Goal: Communication & Community: Answer question/provide support

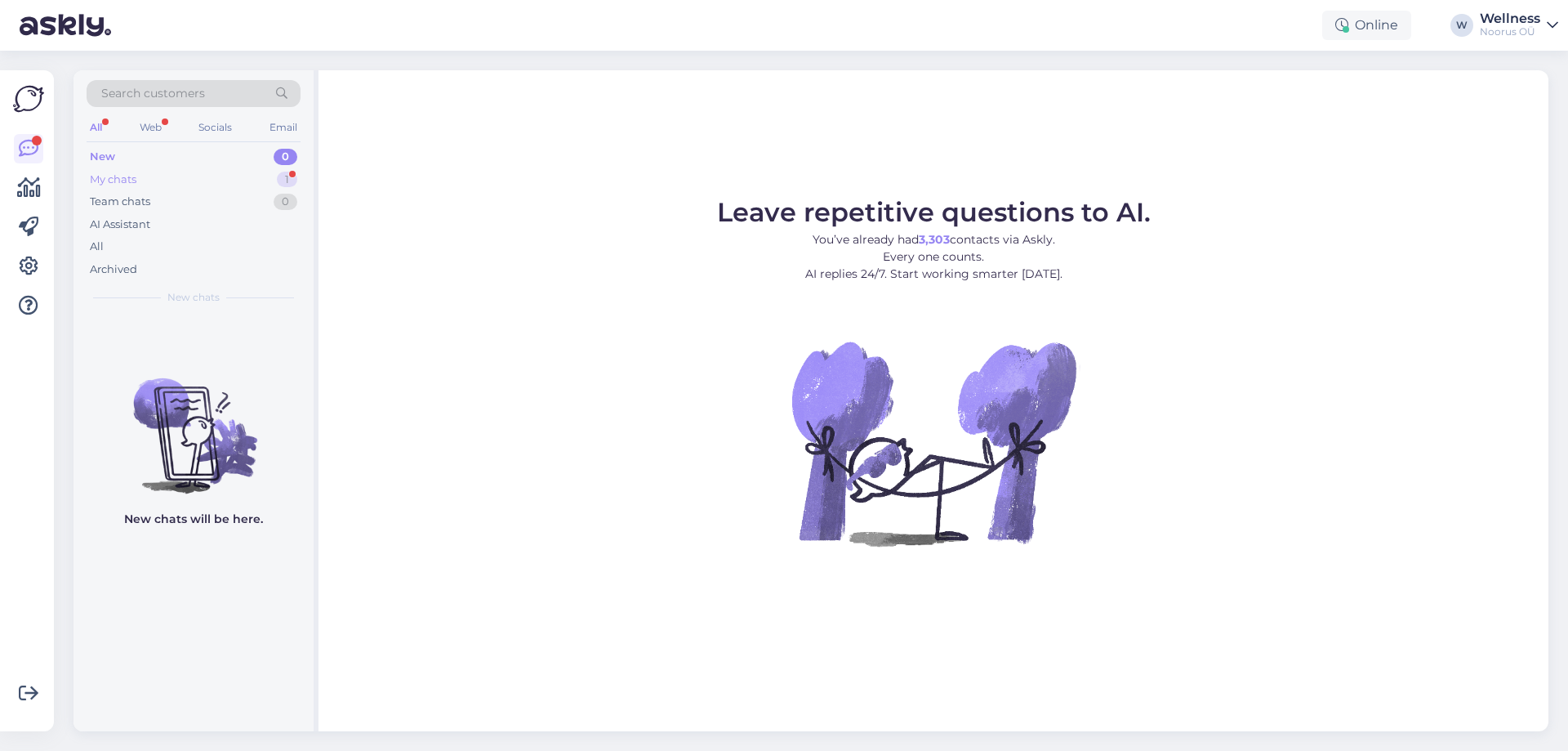
click at [140, 179] on div "My chats 1" at bounding box center [193, 180] width 214 height 23
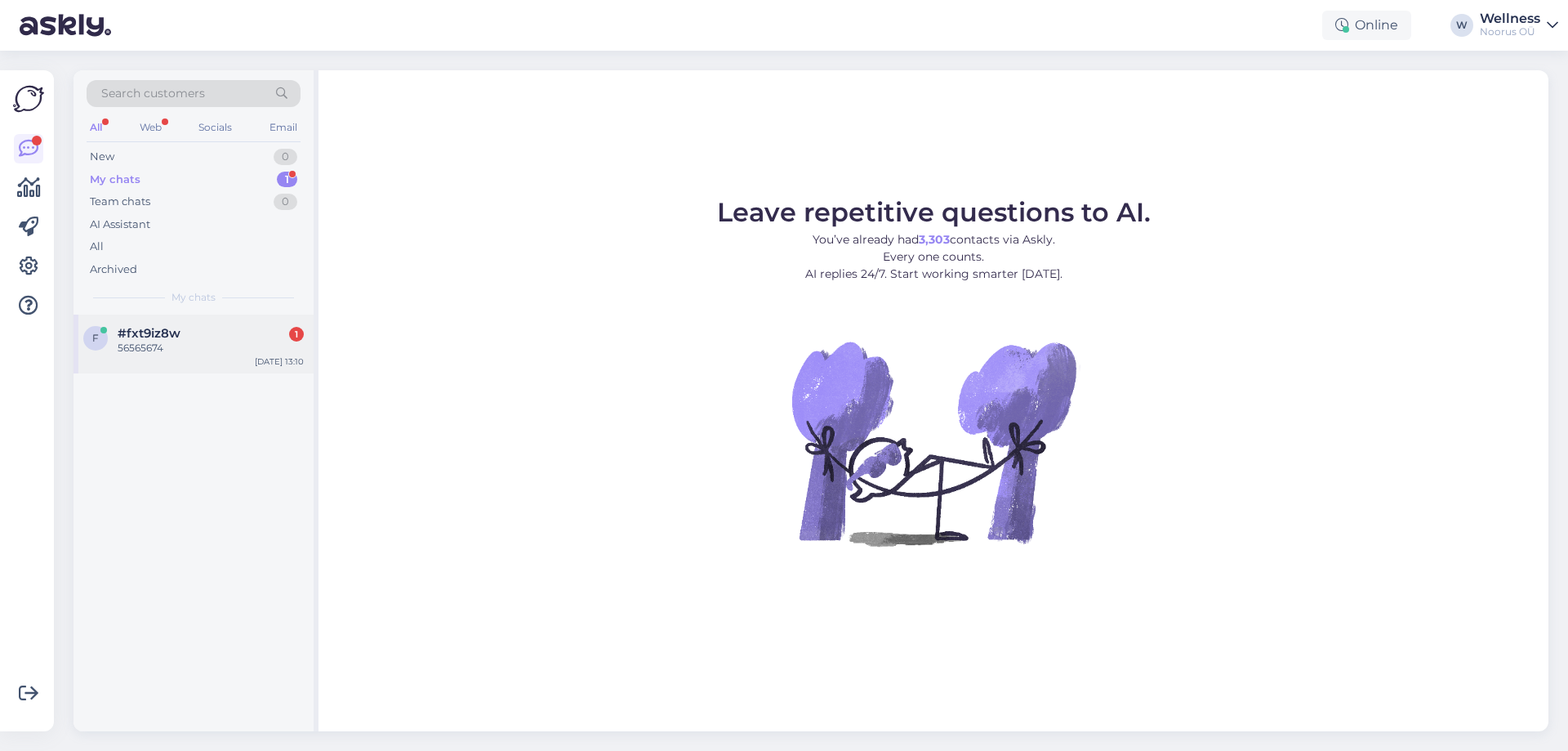
click at [139, 345] on div "56565674" at bounding box center [210, 348] width 186 height 15
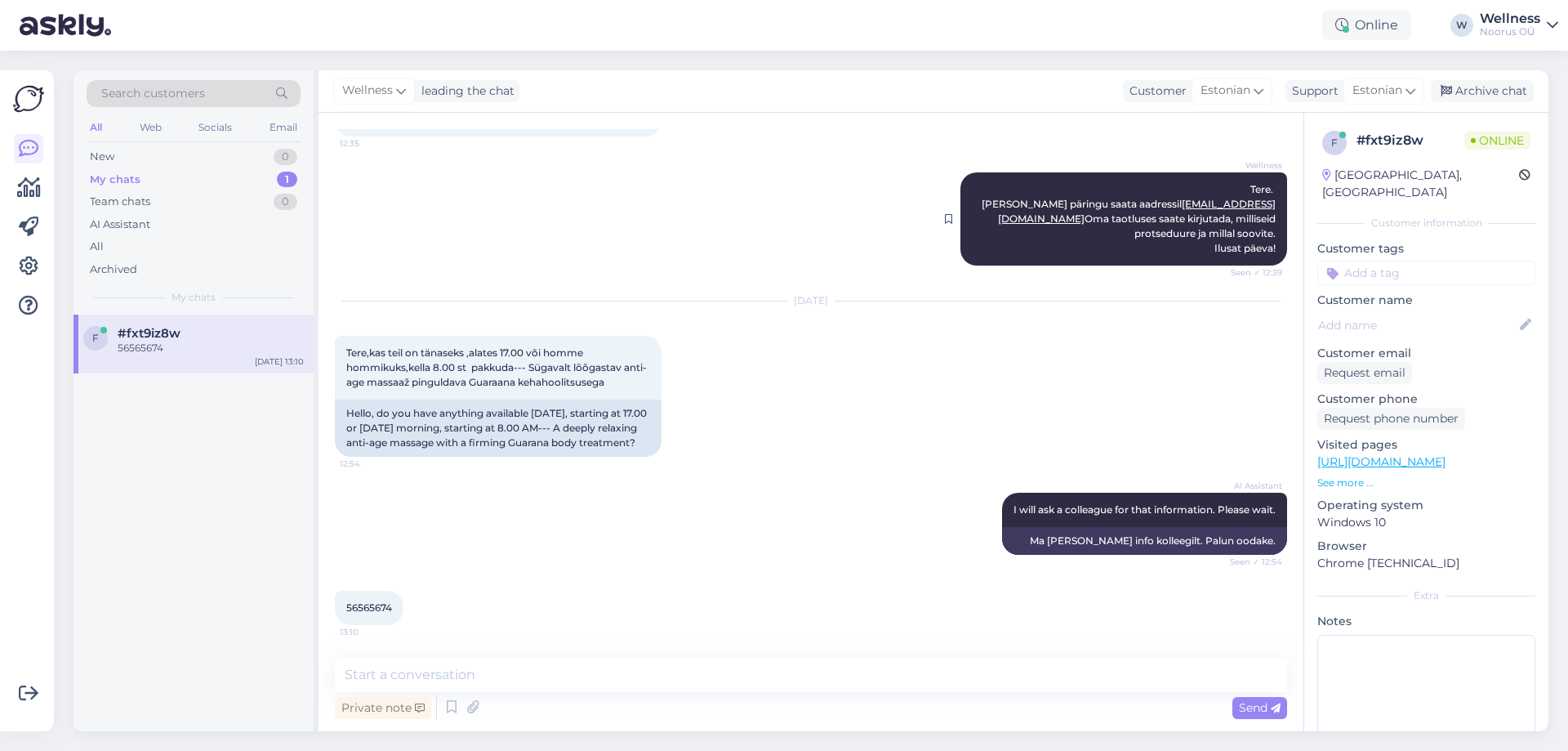
scroll to position [483, 0]
click at [438, 670] on textarea at bounding box center [811, 675] width 952 height 35
type textarea "Tere, tänaseks võime pakkuda [PERSON_NAME] 18.10"
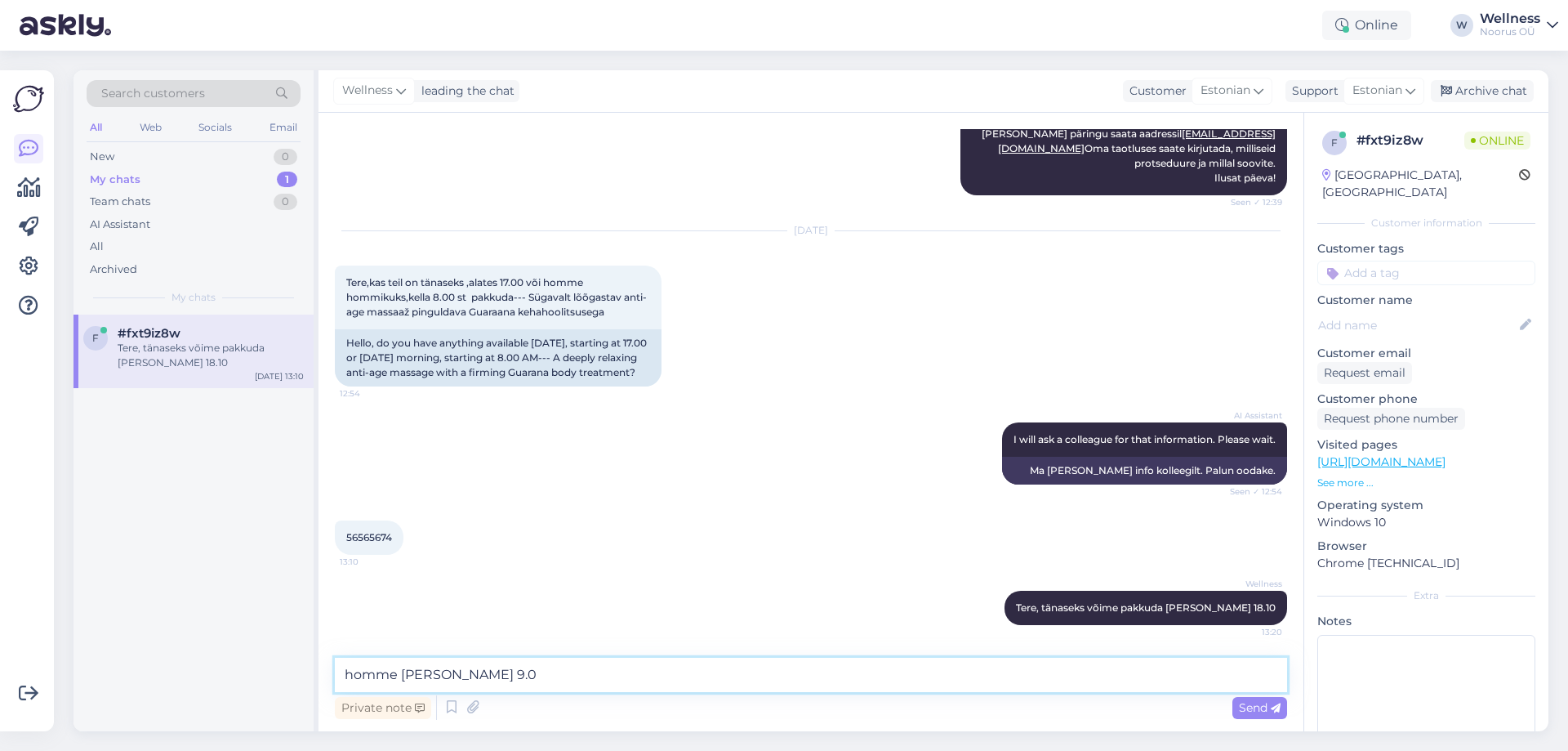
type textarea "homme [PERSON_NAME] 9.00"
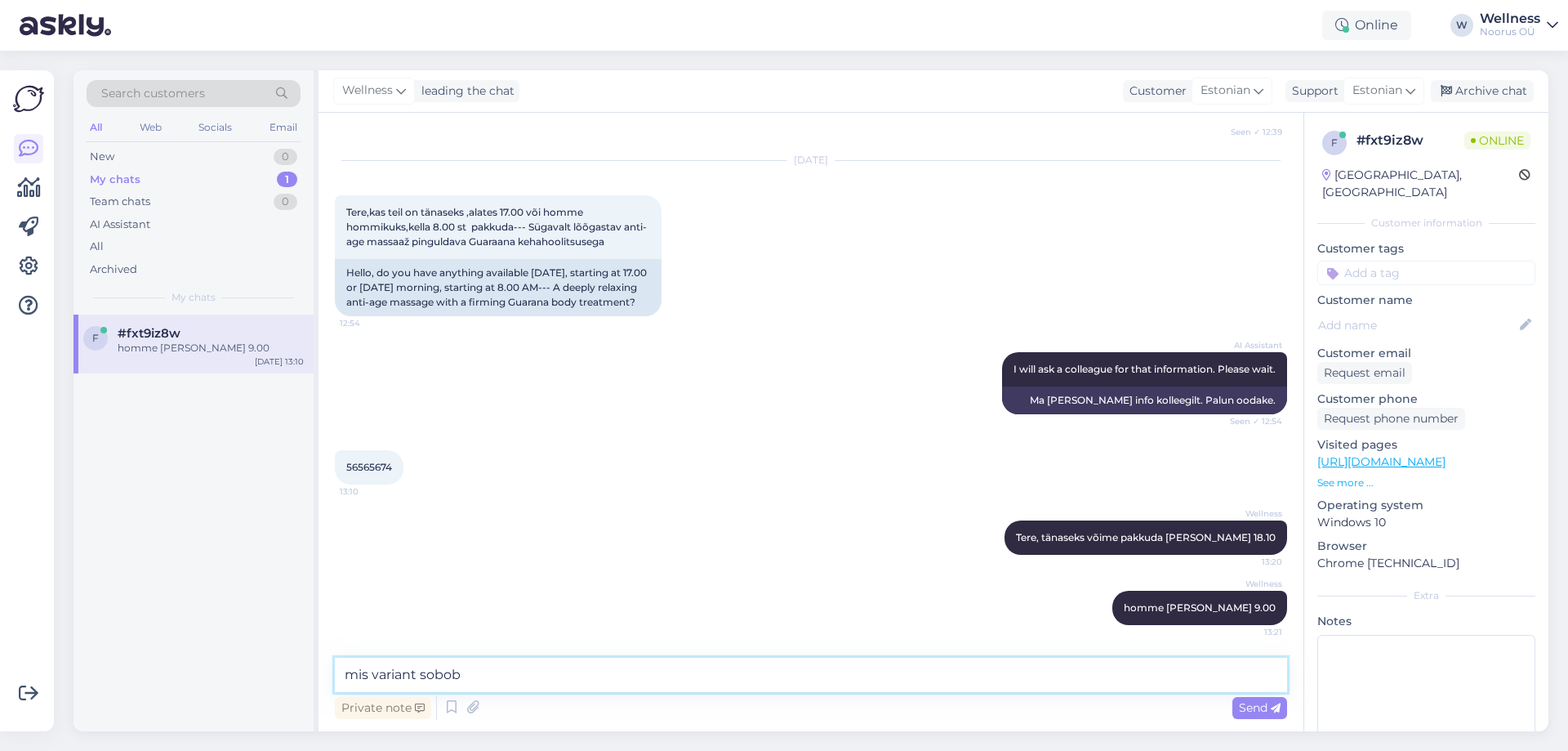
type textarea "mis variant sobob?"
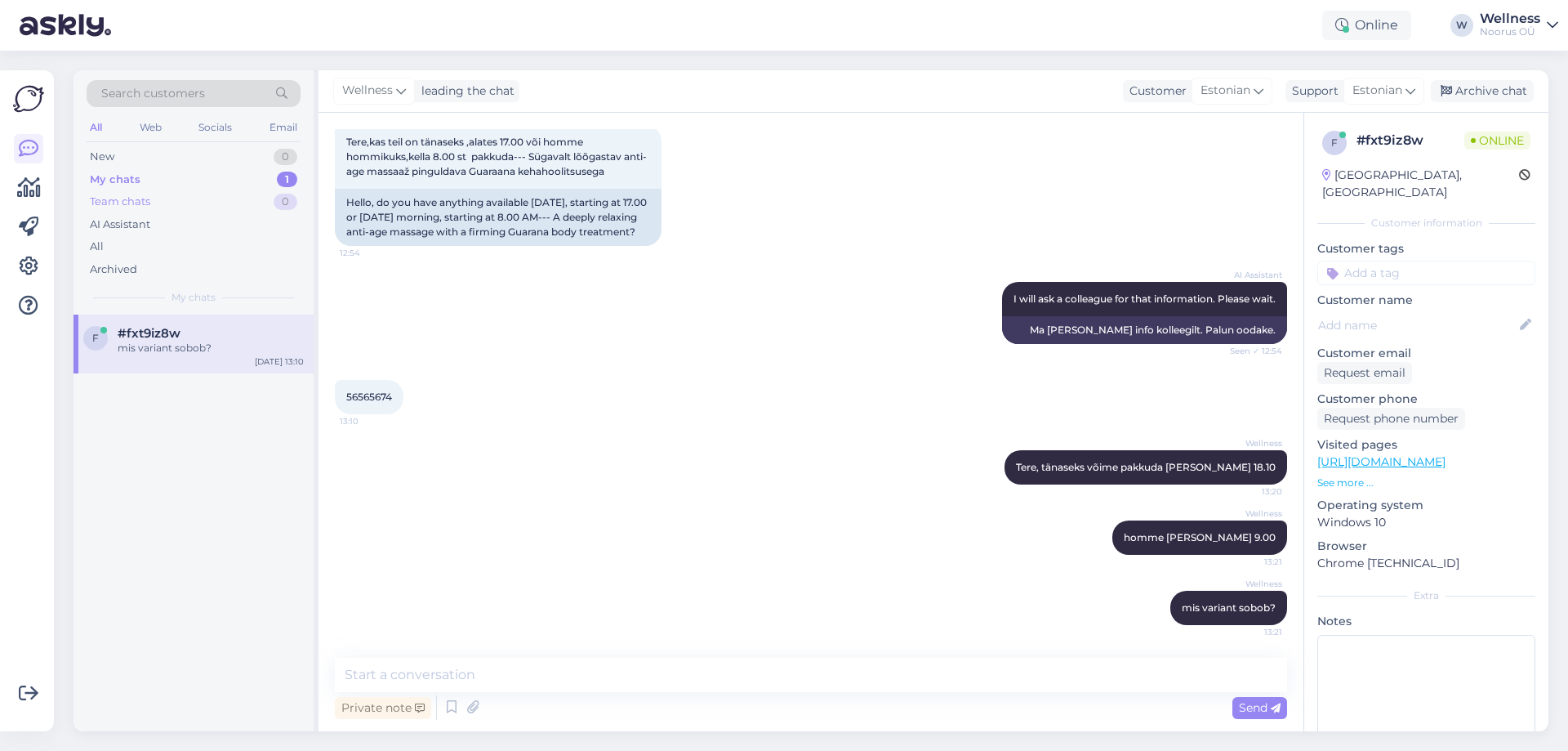
click at [136, 201] on div "Team chats" at bounding box center [120, 201] width 60 height 16
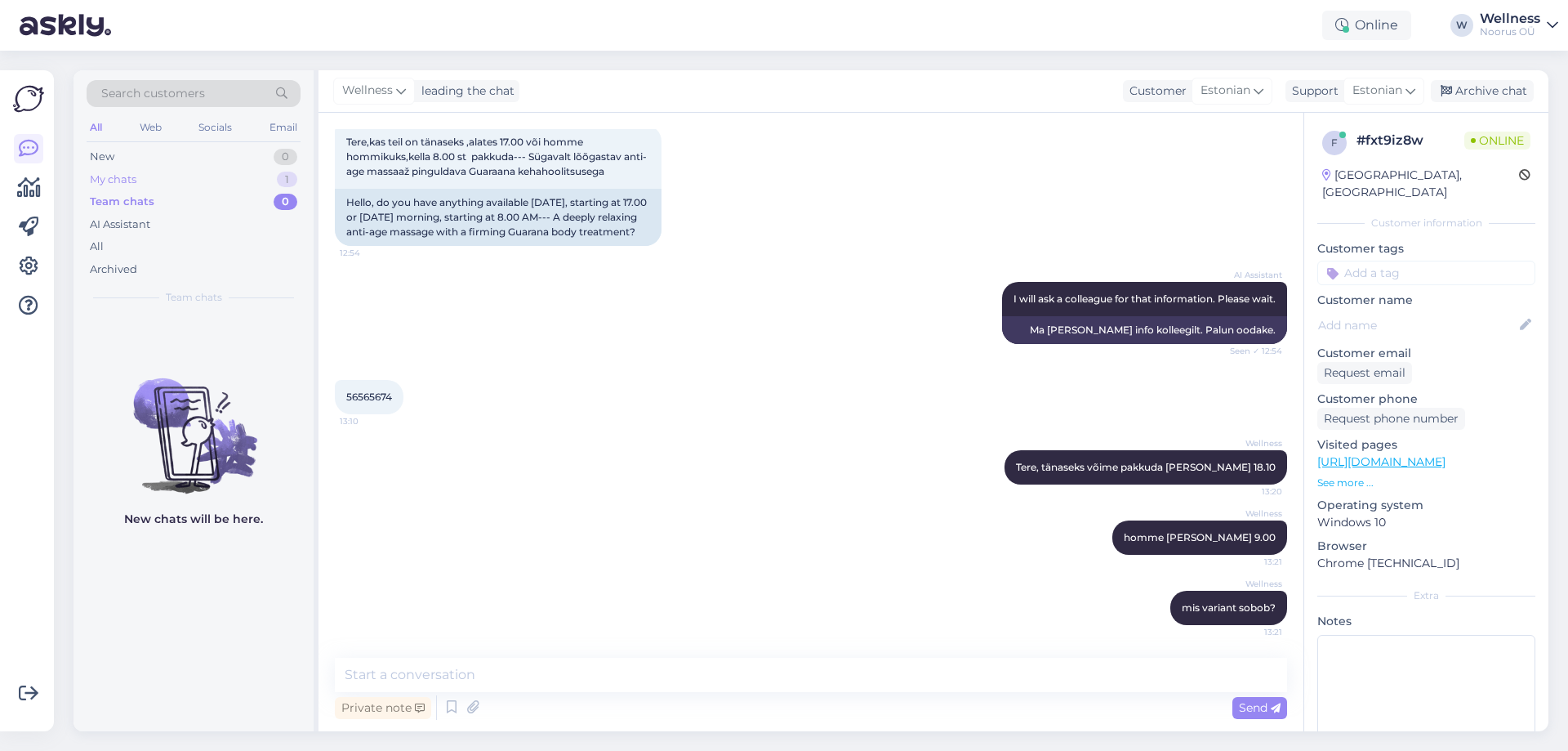
click at [122, 178] on div "My chats" at bounding box center [113, 180] width 46 height 16
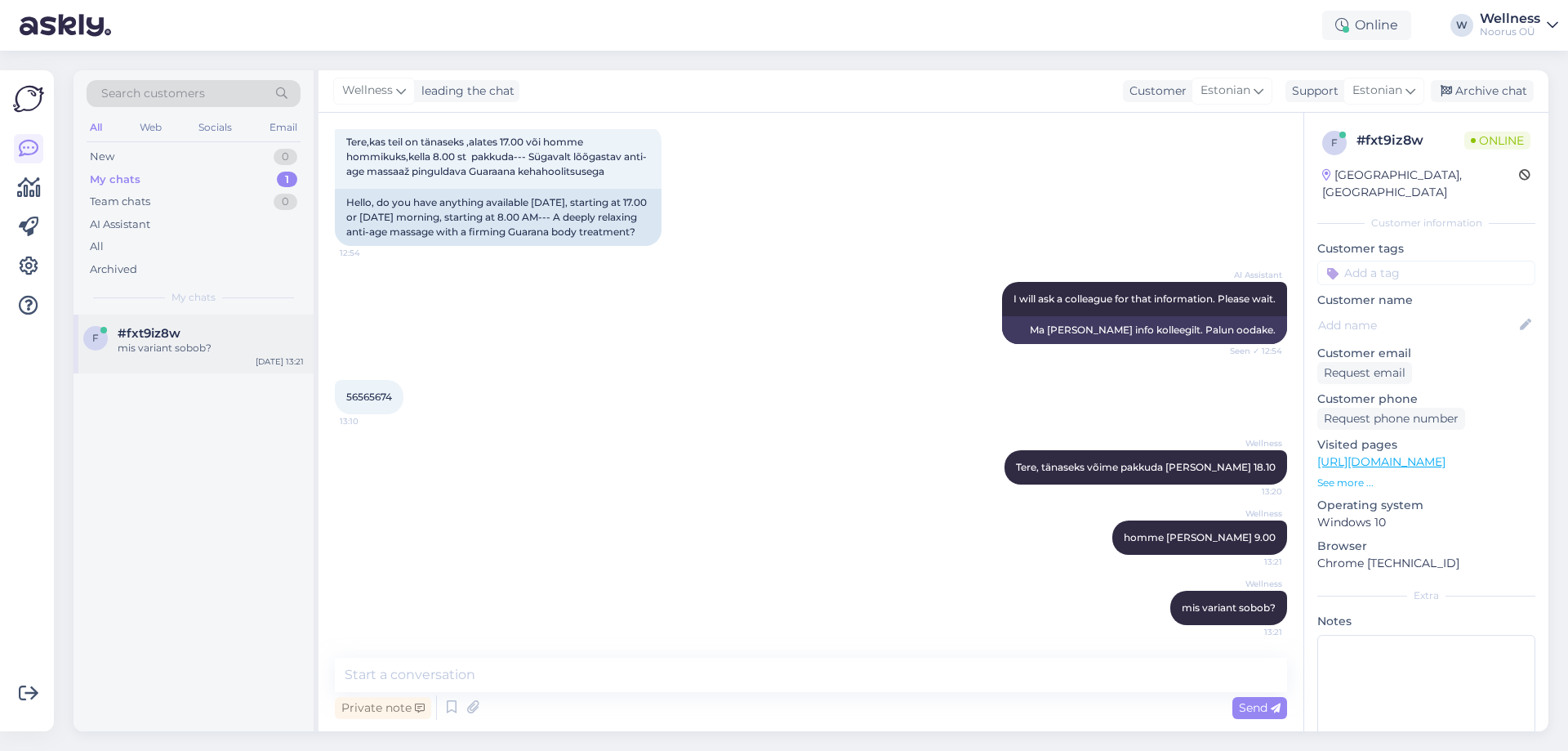
click at [126, 338] on span "#fxt9iz8w" at bounding box center [149, 334] width 63 height 15
click at [493, 298] on div "AI Assistant I will ask a colleague for that information. Please wait. Seen ✓ 1…" at bounding box center [811, 314] width 952 height 98
click at [693, 559] on div "Wellness homme [PERSON_NAME] 9.00 13:21" at bounding box center [811, 537] width 952 height 70
click at [119, 173] on div "My chats" at bounding box center [116, 180] width 51 height 16
click at [111, 152] on div "New" at bounding box center [102, 157] width 25 height 16
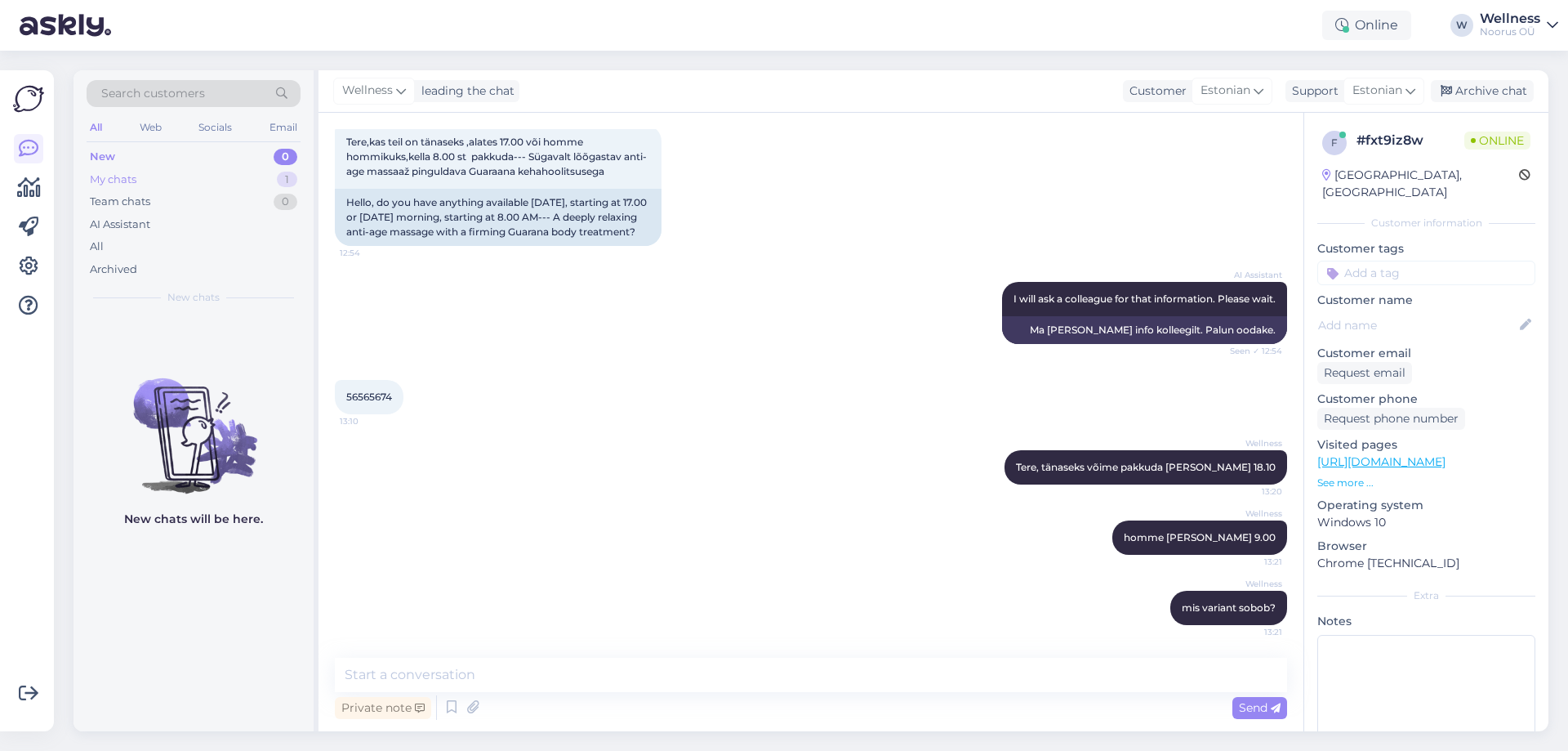
click at [114, 178] on div "My chats" at bounding box center [113, 180] width 46 height 16
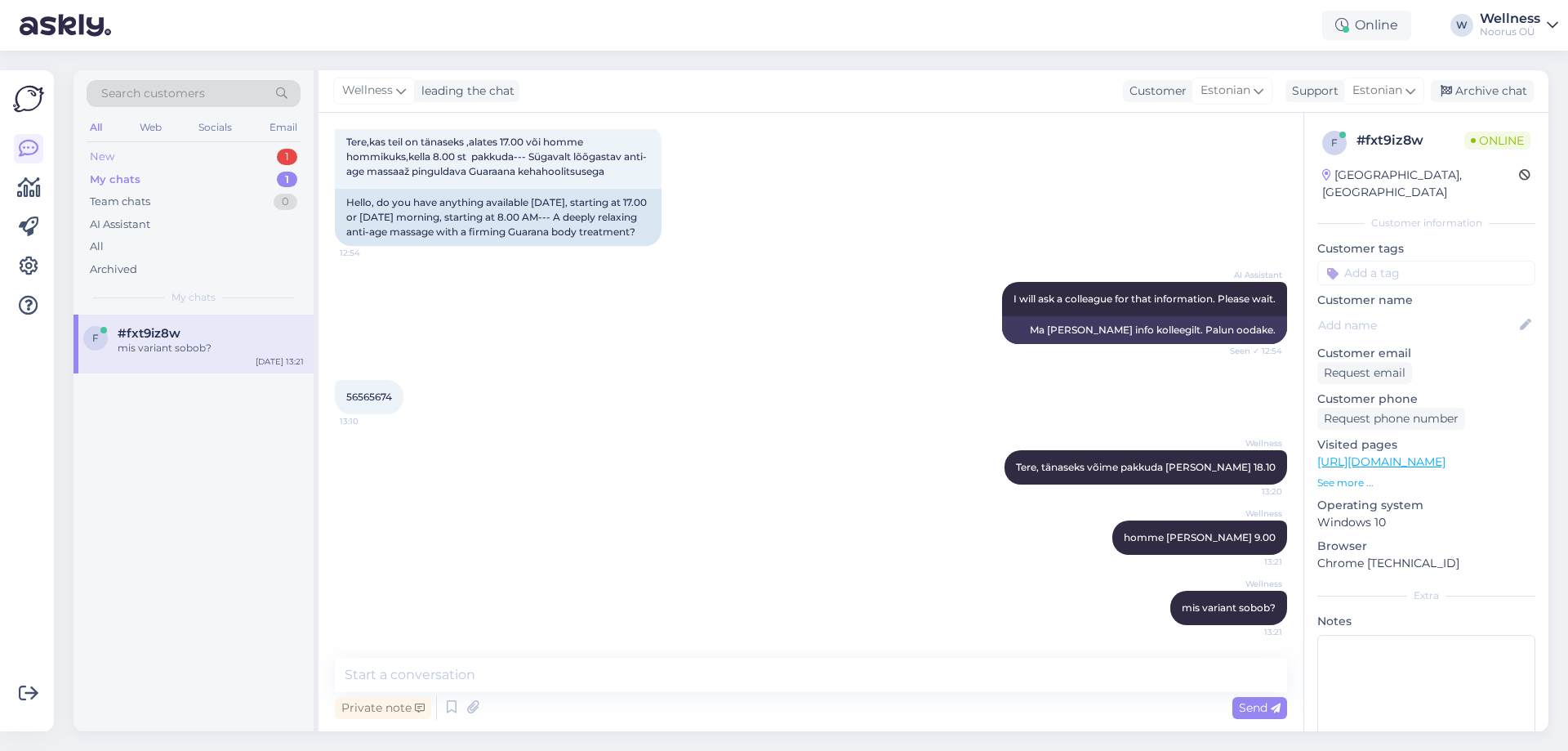
click at [115, 156] on div "New 1" at bounding box center [193, 157] width 214 height 23
click at [185, 342] on div "Hello, how can we assist you [DATE]?" at bounding box center [210, 348] width 186 height 15
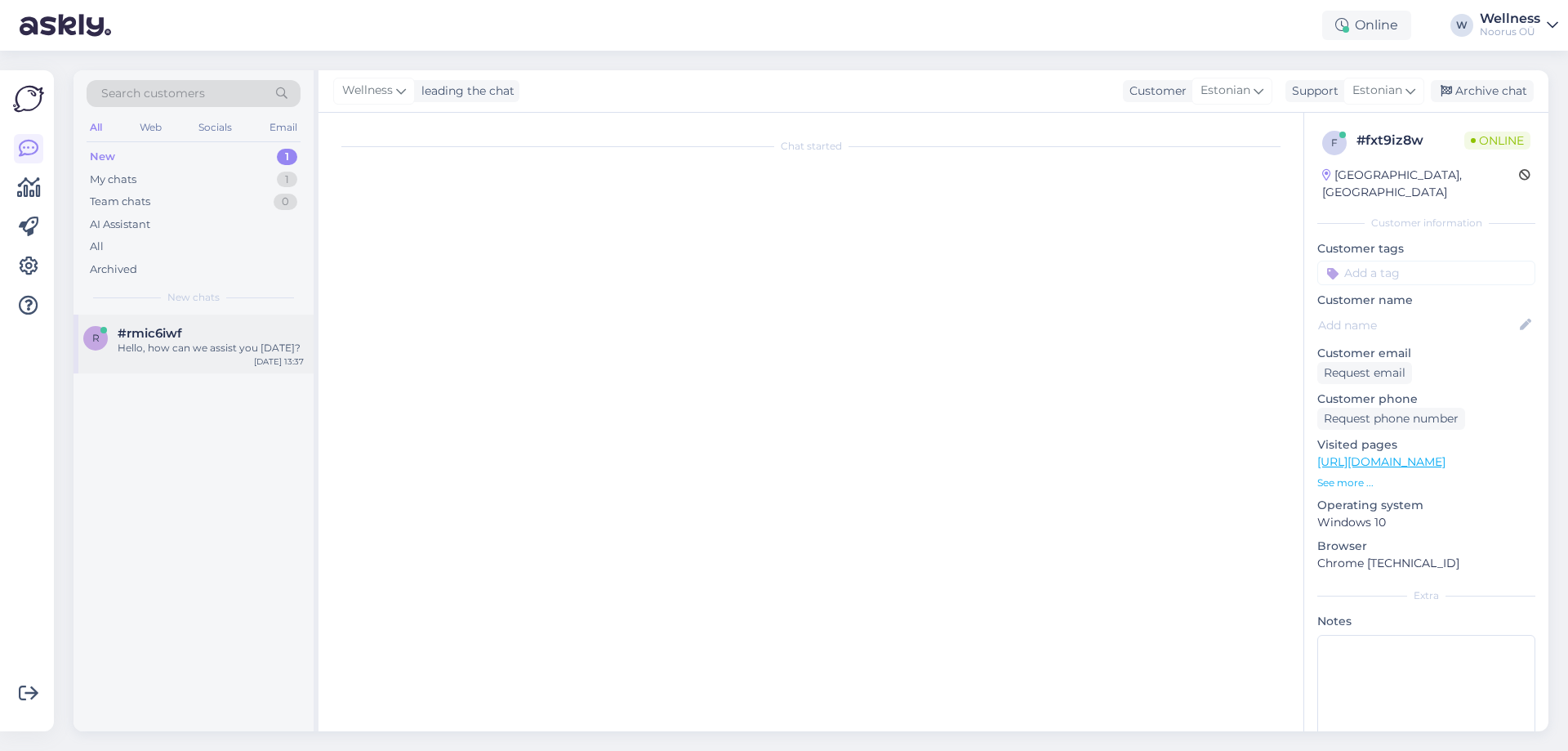
scroll to position [0, 0]
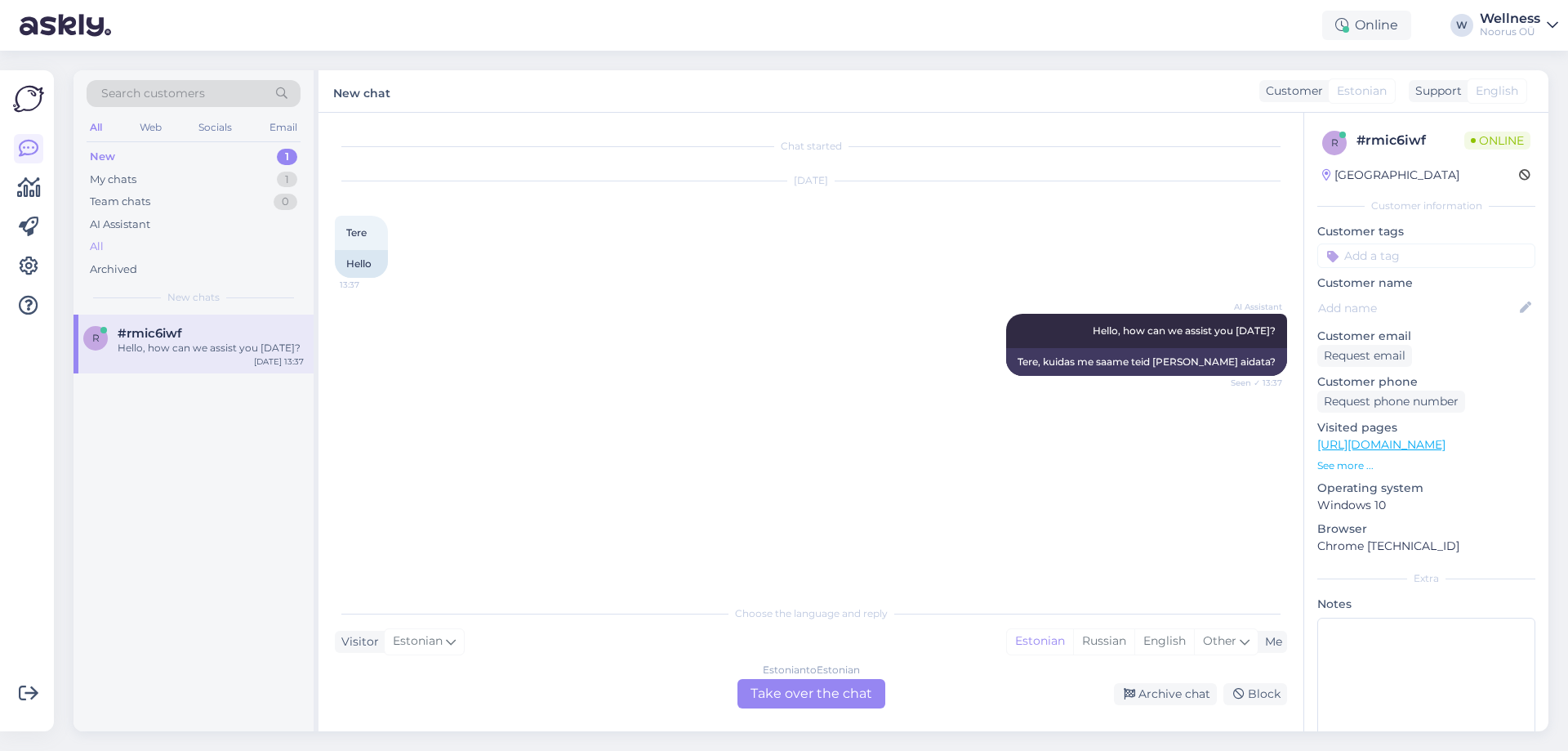
click at [106, 249] on div "All" at bounding box center [193, 246] width 214 height 23
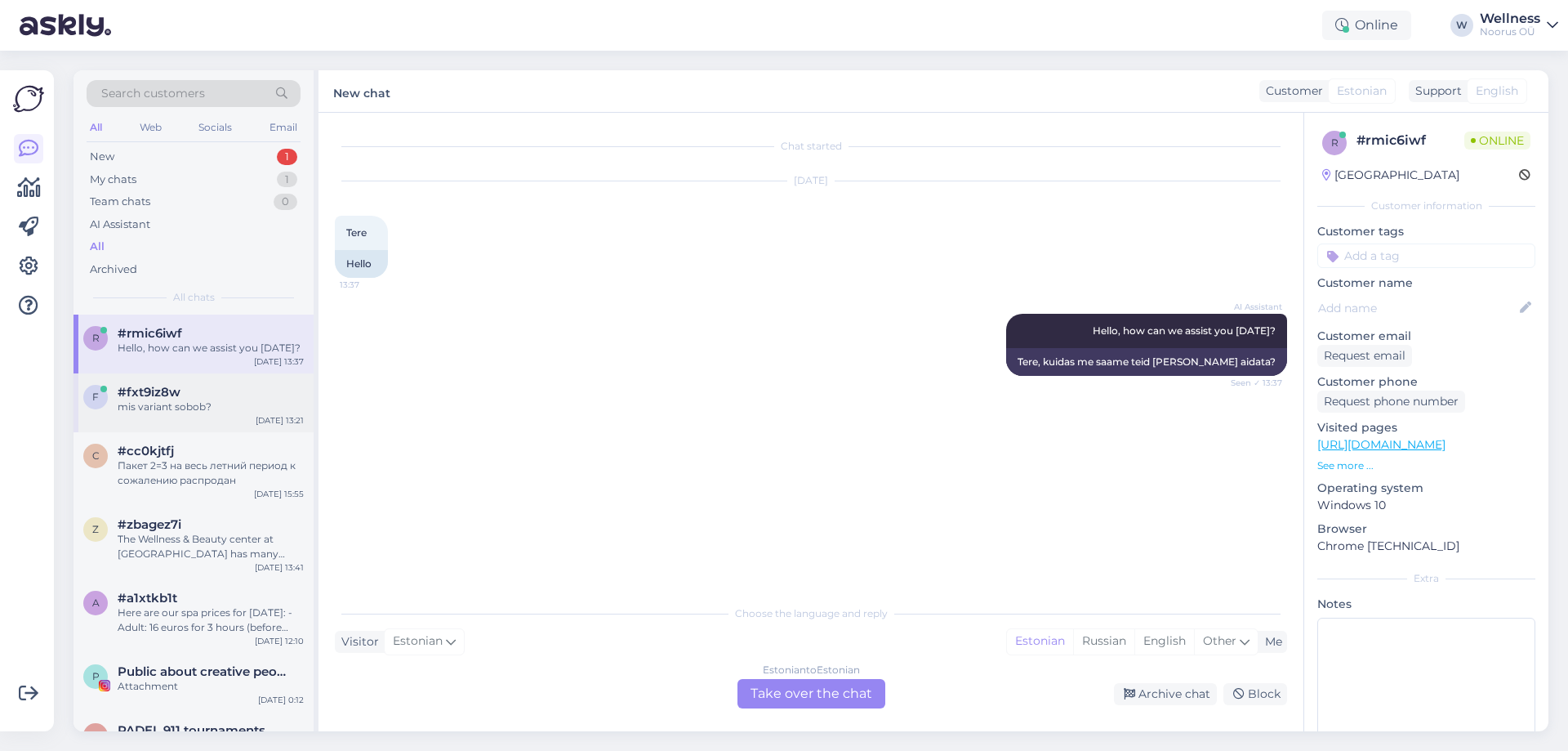
click at [202, 417] on div "f #fxt9iz8w mis variant sobob? [DATE] 13:21" at bounding box center [194, 403] width 241 height 59
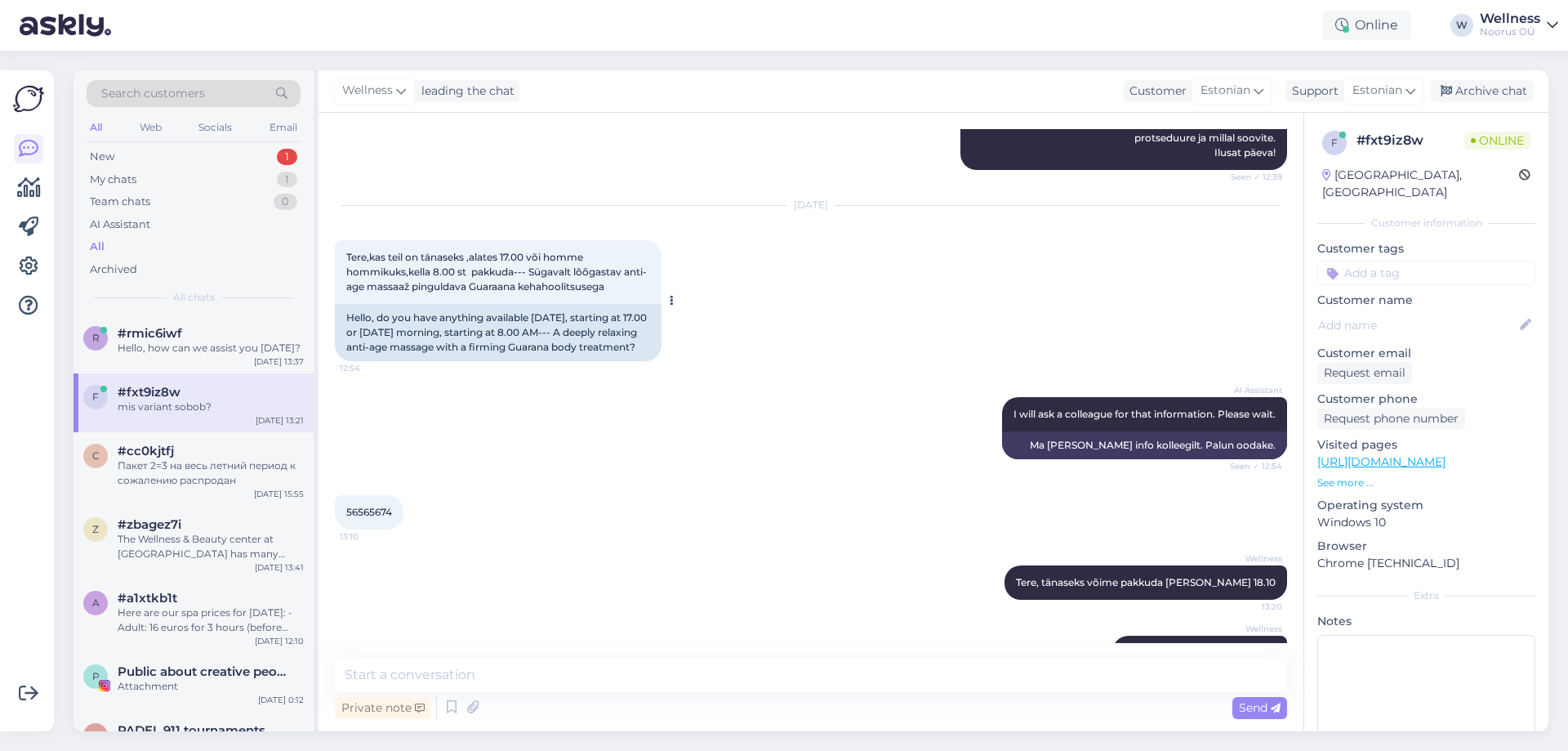
scroll to position [694, 0]
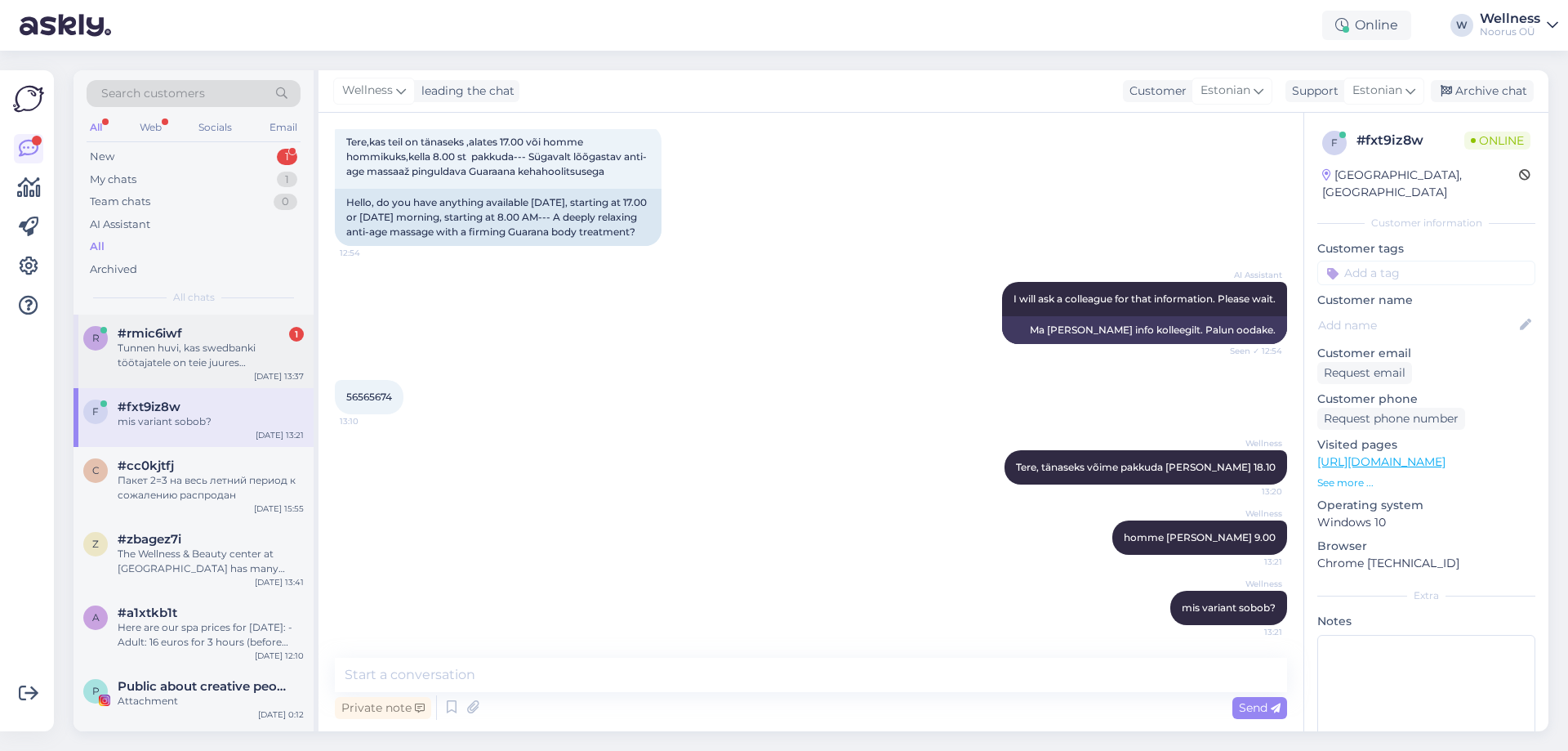
click at [170, 354] on div "Tunnen huvi, kas swedbanki töötajatele on teie juures sooduspakkumisi? varasema…" at bounding box center [210, 355] width 186 height 29
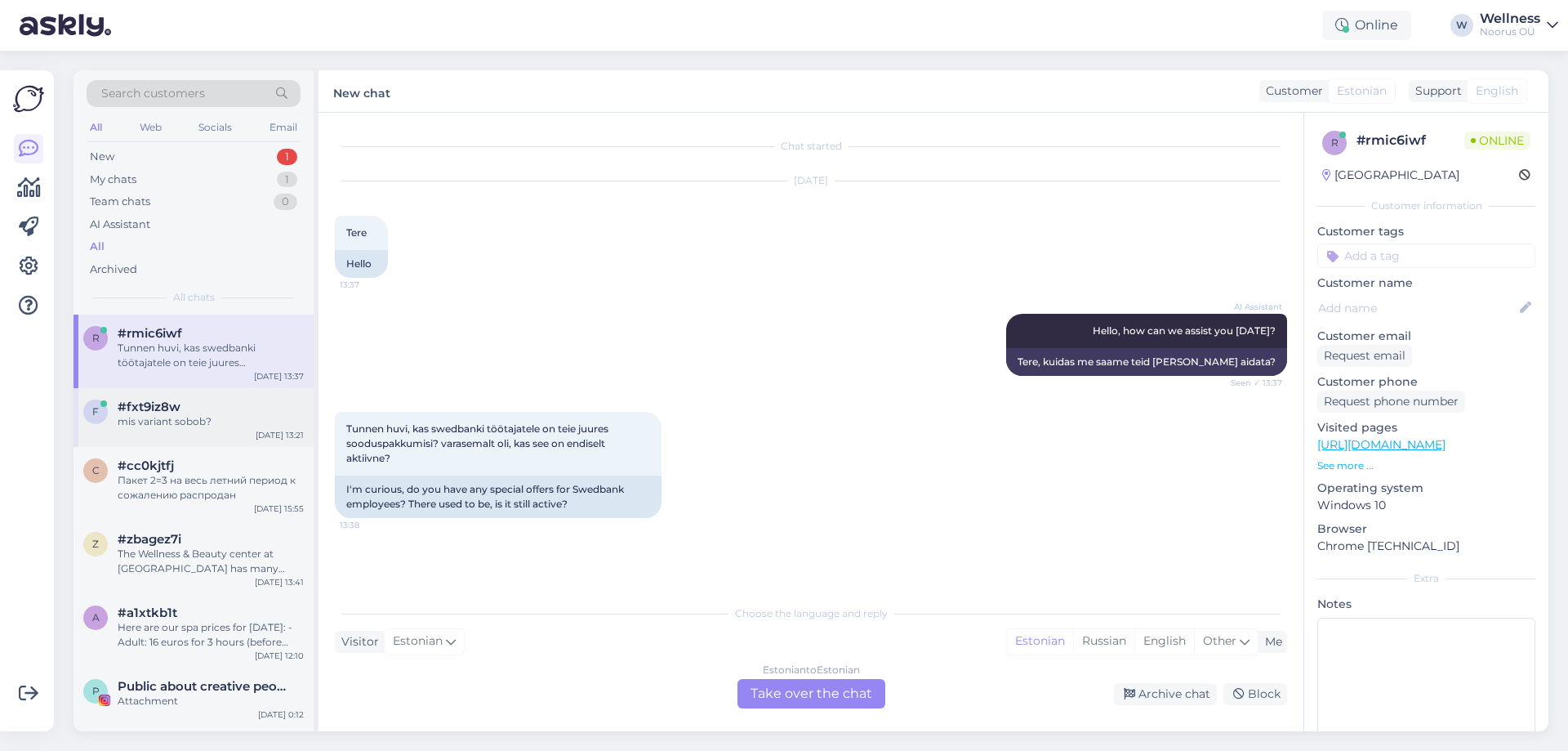
click at [203, 396] on div "f #fxt9iz8w mis variant sobob? [DATE] 13:21" at bounding box center [194, 417] width 241 height 59
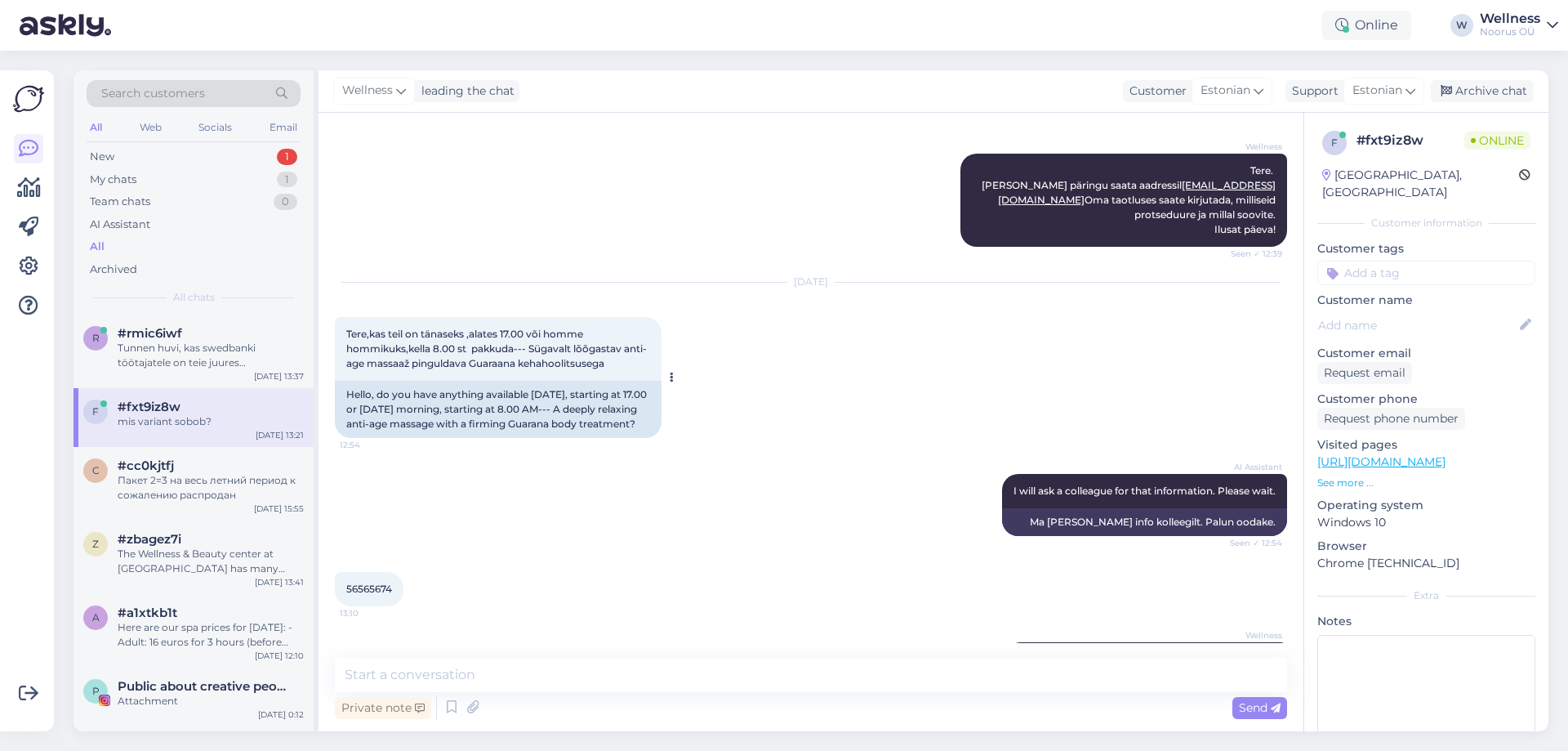
scroll to position [476, 0]
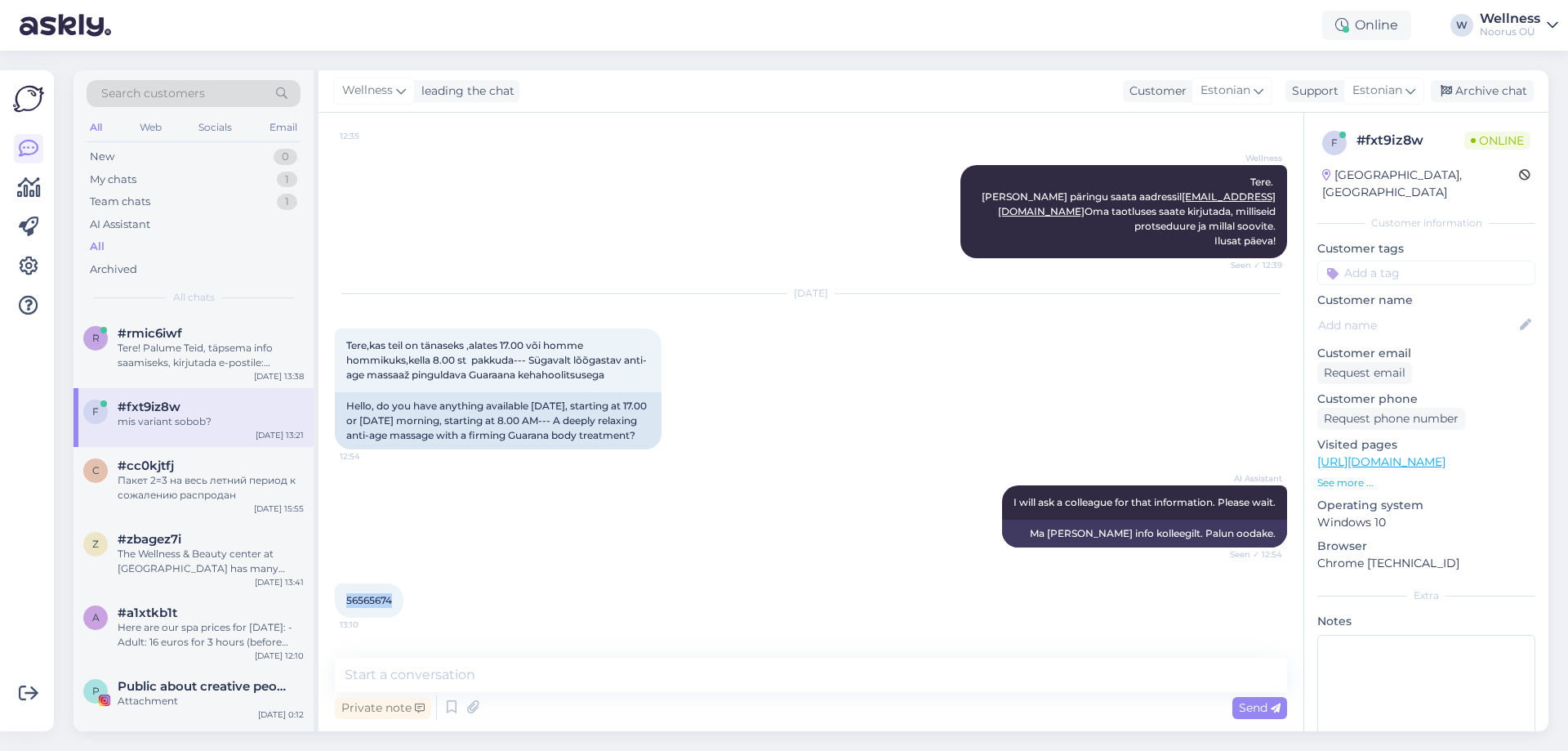
drag, startPoint x: 344, startPoint y: 615, endPoint x: 393, endPoint y: 622, distance: 49.5
click at [393, 618] on div "56565674 13:10" at bounding box center [369, 601] width 68 height 35
copy span "56565674"
click at [1478, 99] on div "Archive chat" at bounding box center [1481, 91] width 103 height 22
